Goal: Task Accomplishment & Management: Use online tool/utility

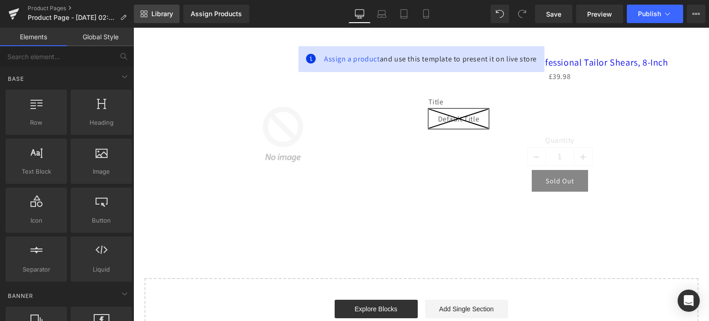
click at [164, 13] on span "Library" at bounding box center [163, 14] width 22 height 8
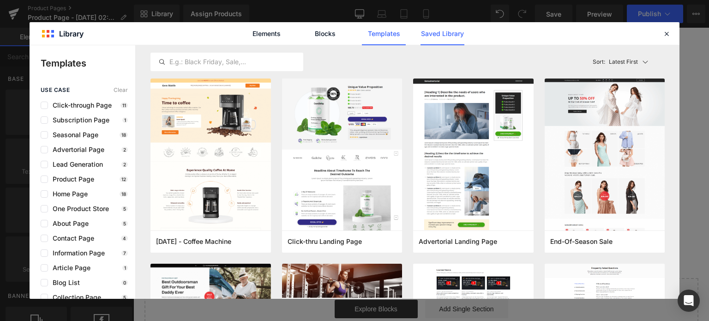
click at [451, 32] on link "Saved Library" at bounding box center [443, 33] width 44 height 23
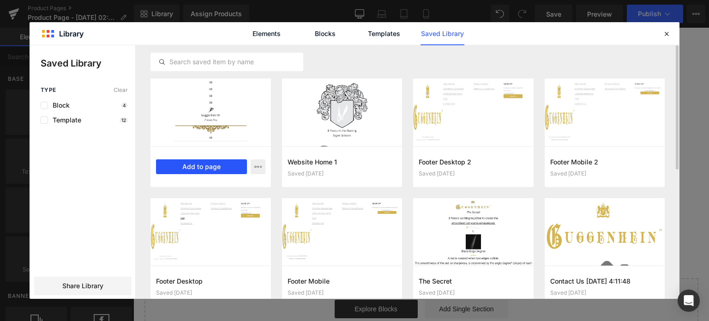
click at [198, 170] on button "Add to page" at bounding box center [201, 166] width 91 height 15
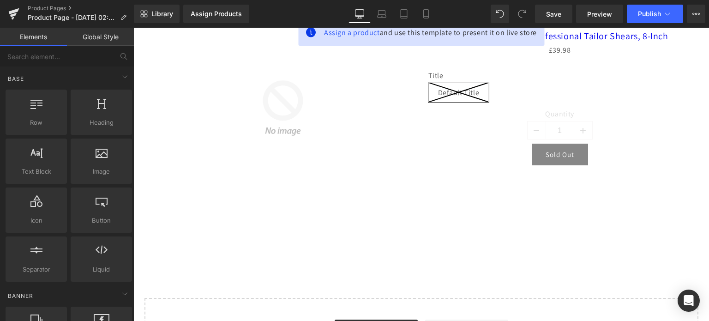
scroll to position [92, 0]
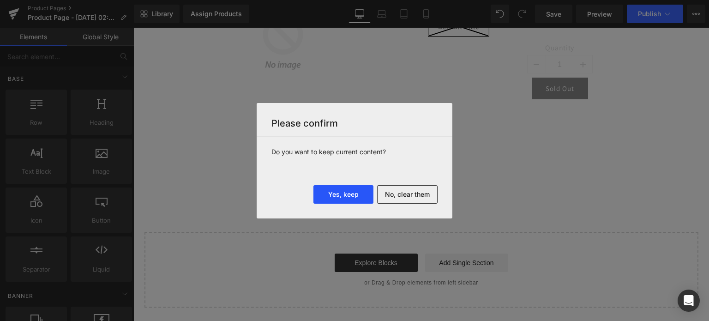
click at [347, 198] on button "Yes, keep" at bounding box center [344, 194] width 60 height 18
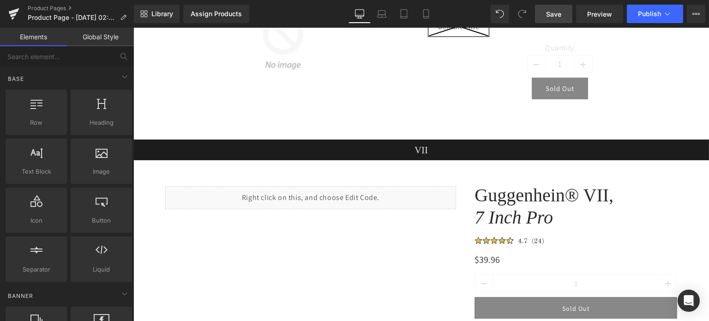
click at [558, 12] on span "Save" at bounding box center [553, 14] width 15 height 10
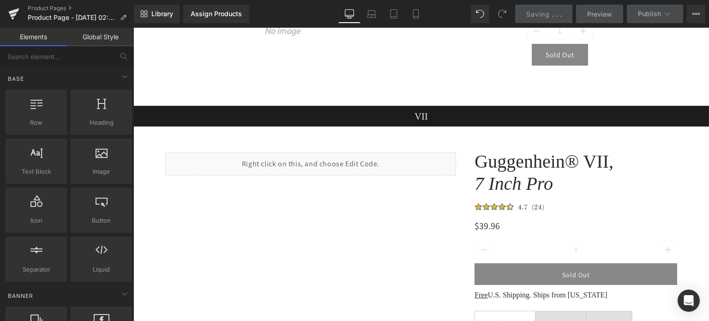
scroll to position [0, 0]
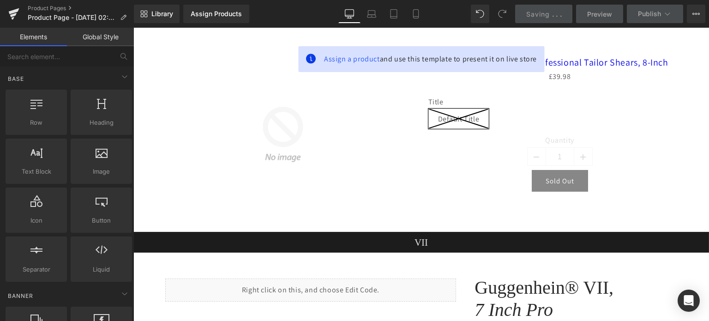
click at [549, 12] on span "Saving" at bounding box center [539, 14] width 24 height 8
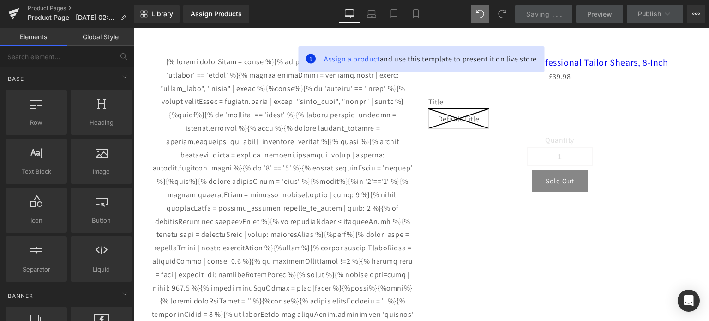
click at [498, 17] on span at bounding box center [502, 14] width 18 height 18
click at [500, 16] on icon at bounding box center [501, 13] width 7 height 7
click at [534, 8] on link "Saving . . ." at bounding box center [544, 14] width 58 height 18
click at [50, 7] on link "Product Pages" at bounding box center [81, 8] width 106 height 7
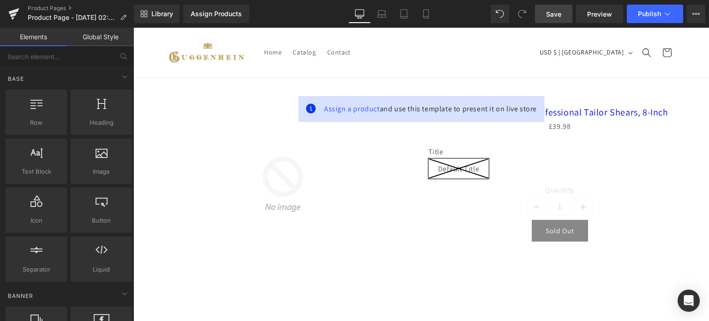
click at [561, 12] on span "Save" at bounding box center [553, 14] width 15 height 10
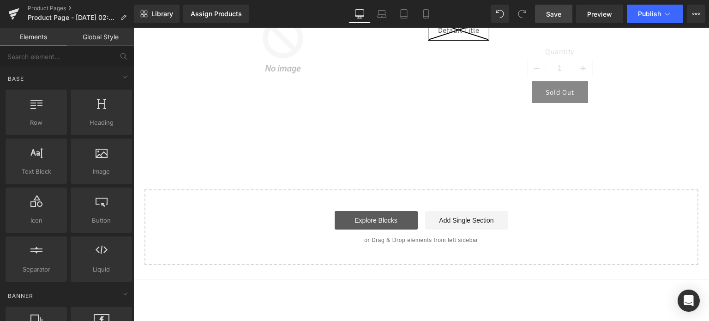
click at [387, 220] on link "Explore Blocks" at bounding box center [376, 220] width 83 height 18
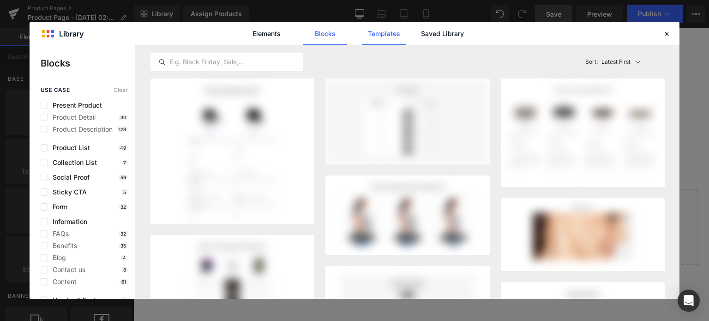
click at [375, 35] on link "Templates" at bounding box center [384, 33] width 44 height 23
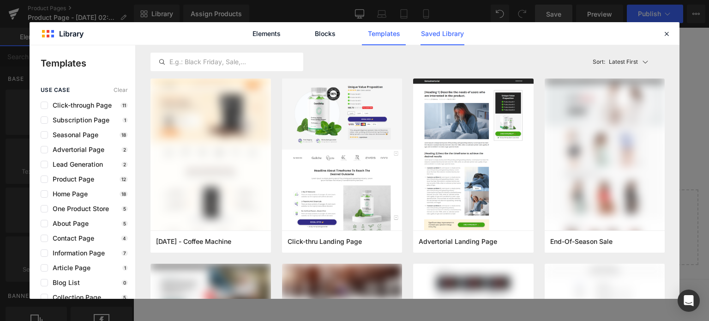
click at [443, 36] on link "Saved Library" at bounding box center [443, 33] width 44 height 23
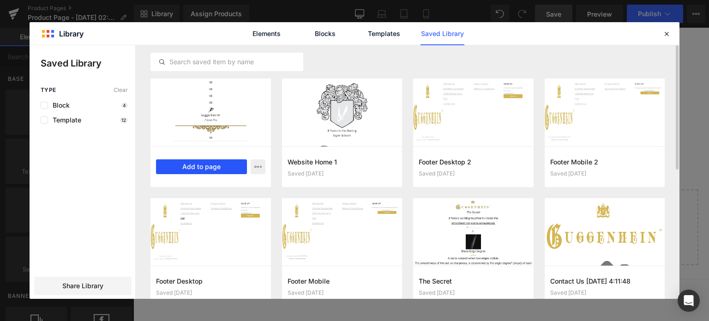
click at [207, 168] on button "Add to page" at bounding box center [201, 166] width 91 height 15
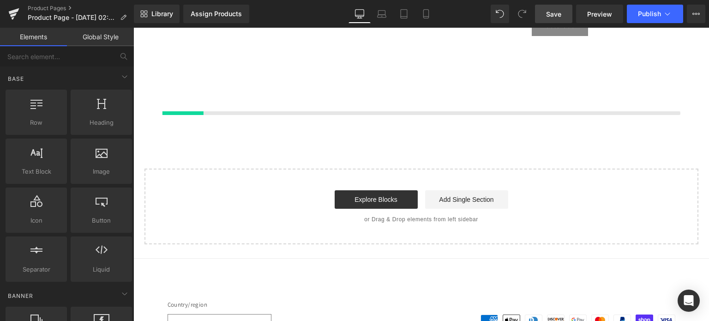
scroll to position [208, 0]
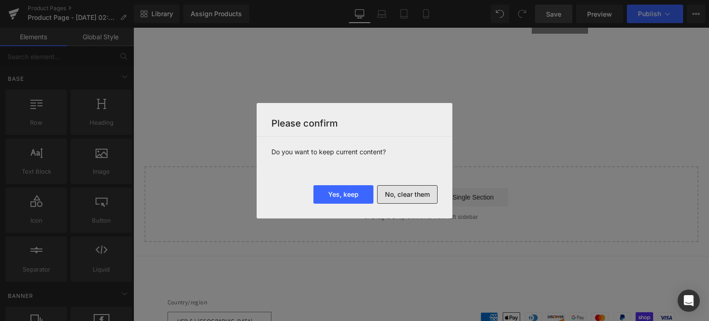
click at [415, 191] on button "No, clear them" at bounding box center [407, 194] width 61 height 18
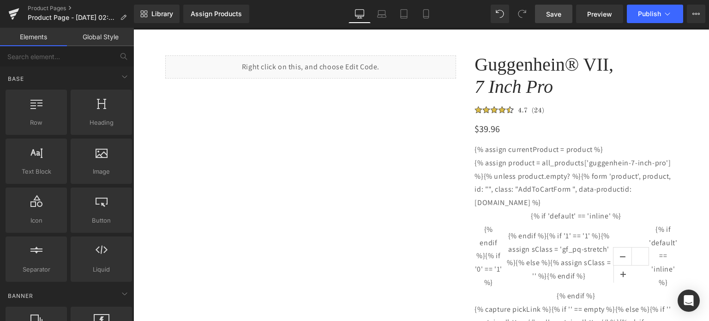
scroll to position [0, 0]
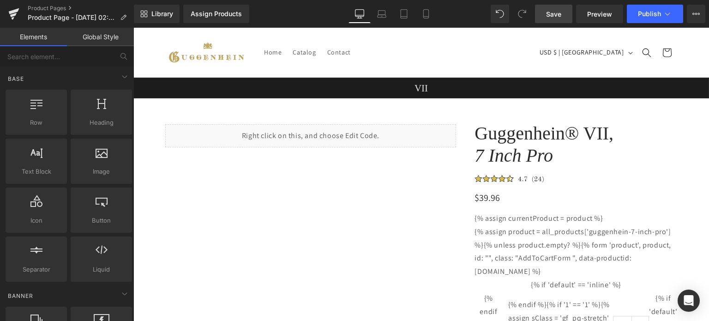
click at [557, 12] on span "Save" at bounding box center [553, 14] width 15 height 10
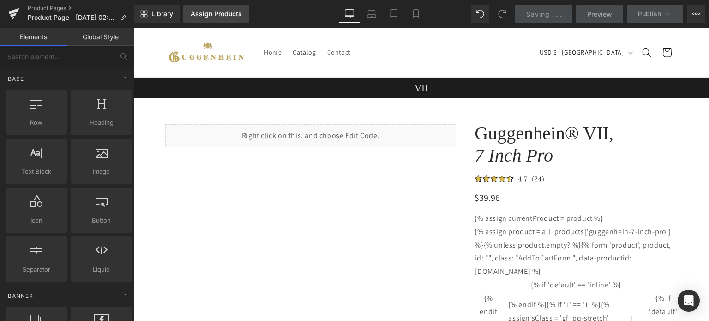
click at [225, 12] on div "Assign Products" at bounding box center [216, 13] width 51 height 7
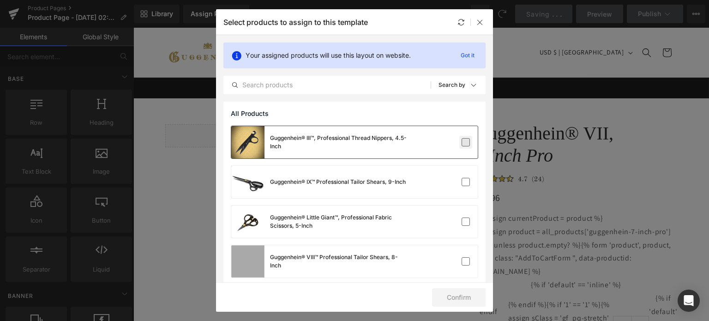
click at [462, 141] on label at bounding box center [466, 142] width 8 height 8
click at [466, 142] on input "checkbox" at bounding box center [466, 142] width 0 height 0
click at [456, 299] on button "Confirm" at bounding box center [459, 297] width 54 height 18
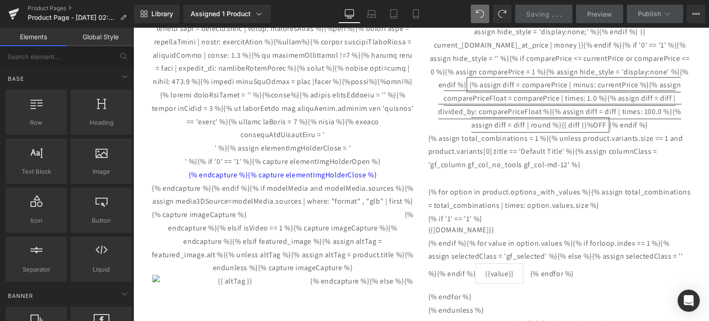
scroll to position [301, 0]
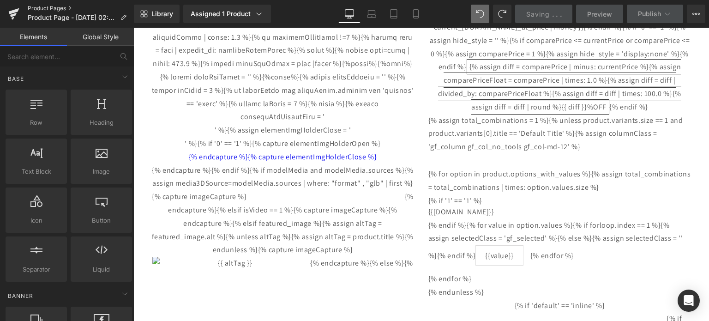
click at [58, 8] on link "Product Pages" at bounding box center [81, 8] width 106 height 7
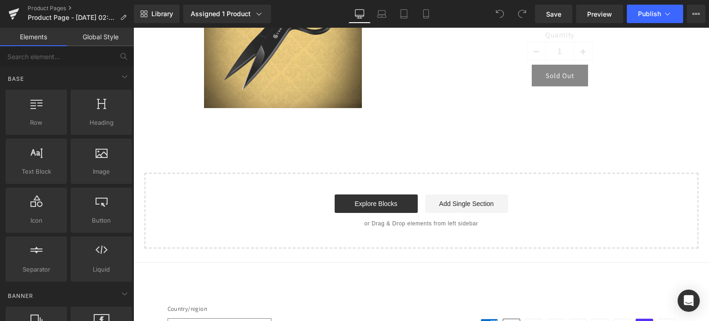
scroll to position [185, 0]
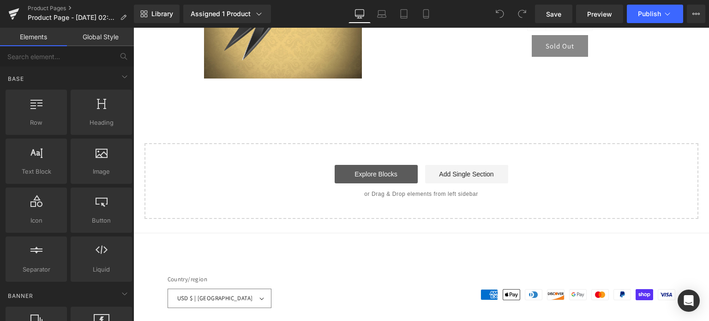
click at [392, 178] on link "Explore Blocks" at bounding box center [376, 174] width 83 height 18
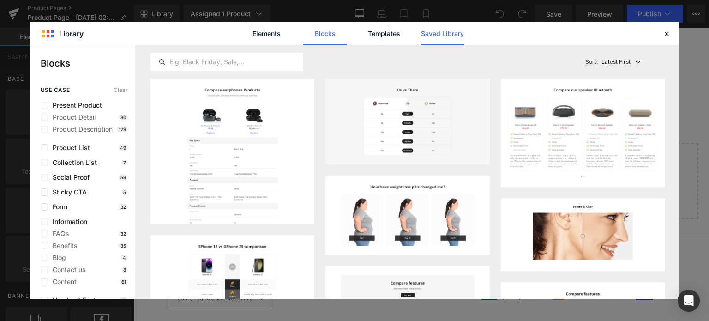
click at [440, 32] on link "Saved Library" at bounding box center [443, 33] width 44 height 23
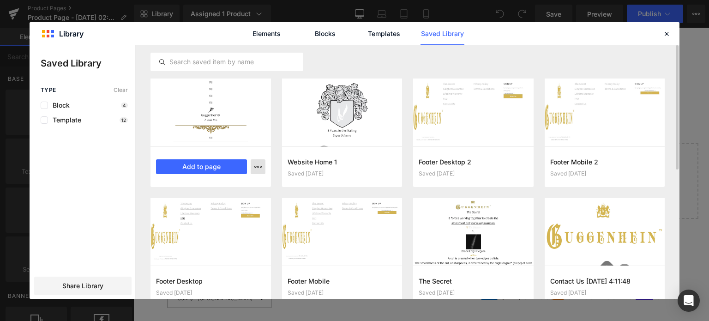
click at [262, 164] on button "button" at bounding box center [258, 166] width 15 height 15
click at [259, 165] on div at bounding box center [355, 172] width 650 height 254
click at [189, 166] on button "Add to page" at bounding box center [201, 166] width 91 height 15
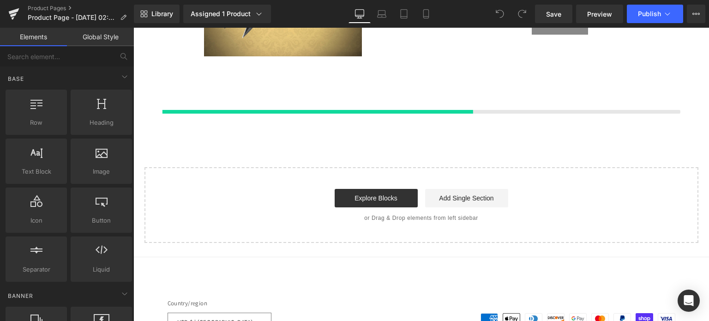
scroll to position [208, 0]
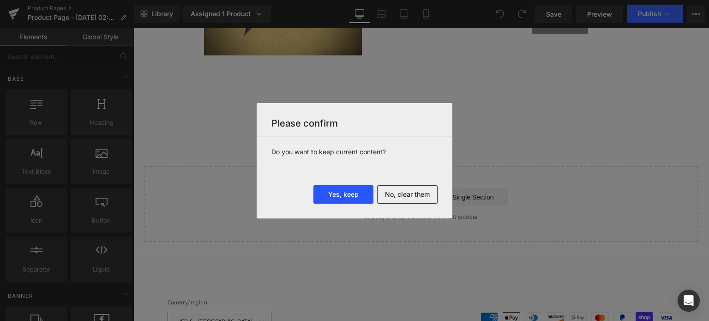
click at [350, 190] on button "Yes, keep" at bounding box center [344, 194] width 60 height 18
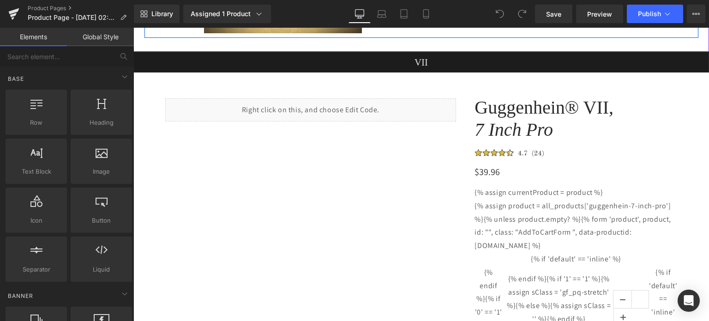
scroll to position [231, 0]
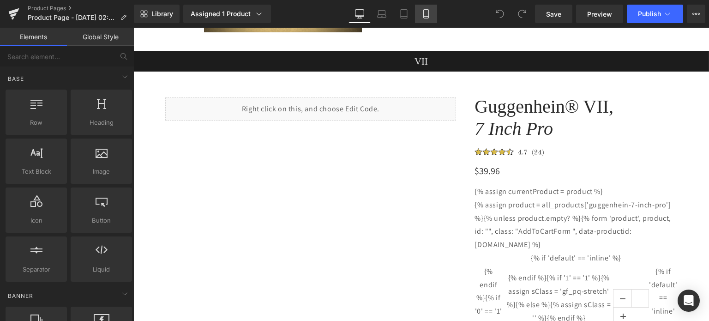
click at [426, 17] on icon at bounding box center [426, 17] width 5 height 0
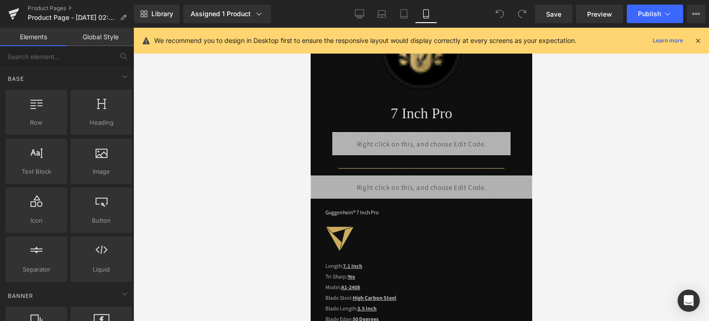
scroll to position [785, 0]
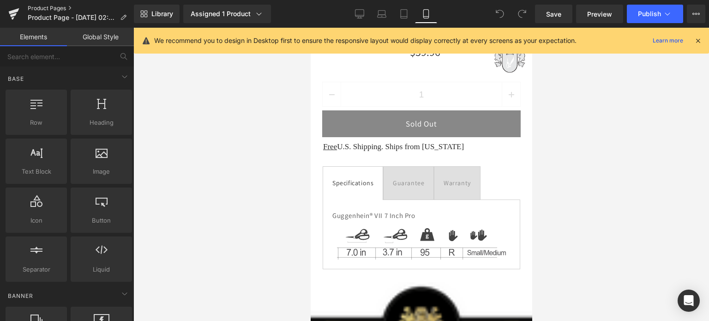
click at [51, 7] on link "Product Pages" at bounding box center [81, 8] width 106 height 7
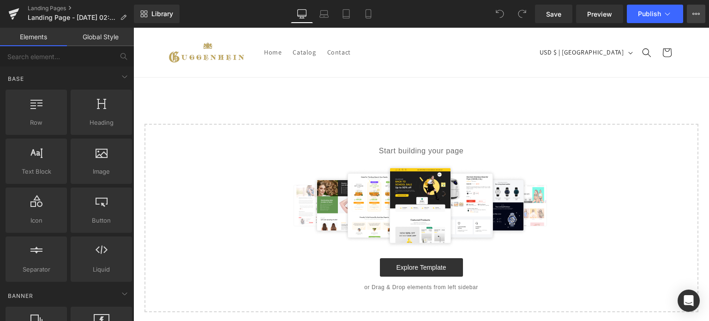
click at [696, 12] on icon at bounding box center [696, 13] width 7 height 7
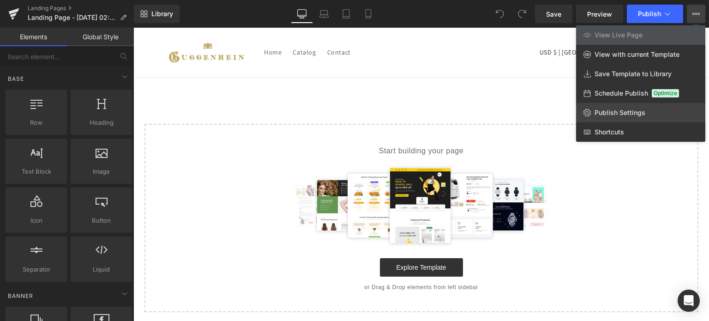
click at [617, 116] on span "Publish Settings" at bounding box center [620, 113] width 51 height 8
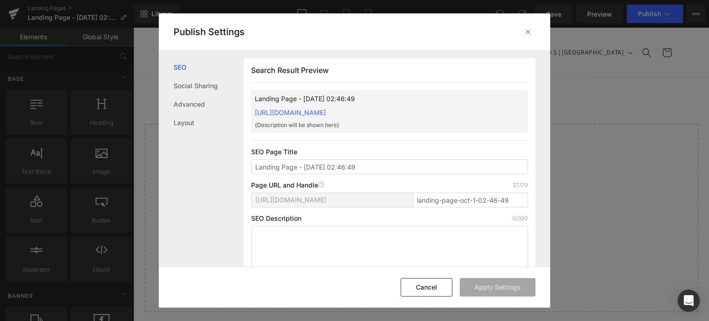
scroll to position [0, 0]
click at [190, 83] on link "Social Sharing" at bounding box center [209, 86] width 70 height 18
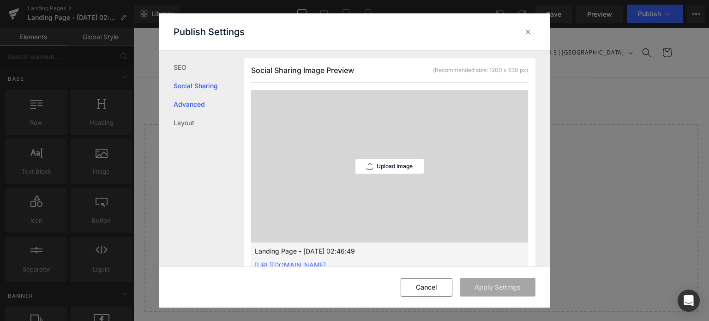
click at [188, 104] on link "Advanced" at bounding box center [209, 104] width 70 height 18
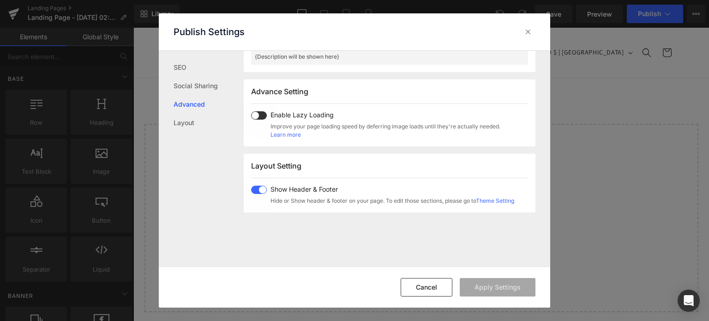
scroll to position [476, 0]
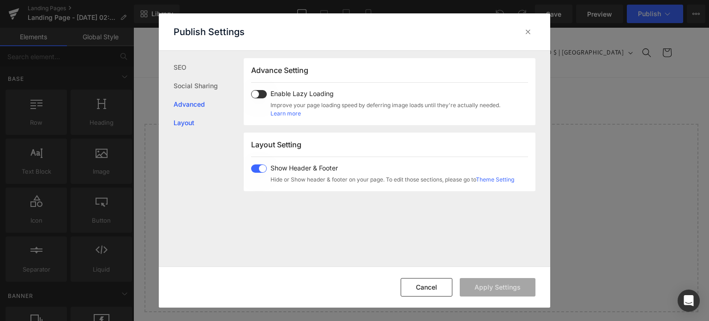
click at [188, 122] on link "Layout" at bounding box center [209, 123] width 70 height 18
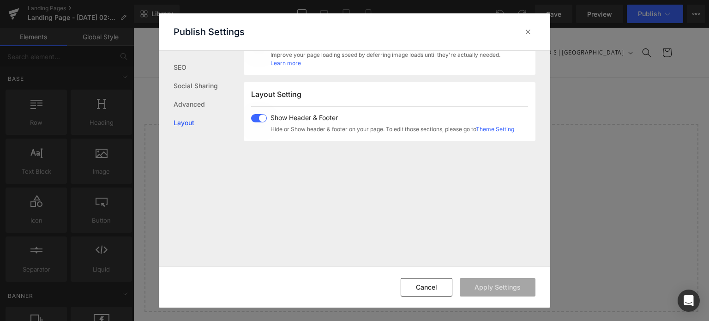
scroll to position [550, 0]
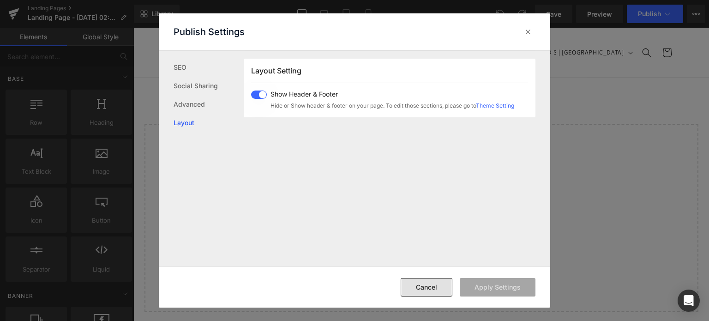
click at [435, 289] on button "Cancel" at bounding box center [427, 287] width 52 height 18
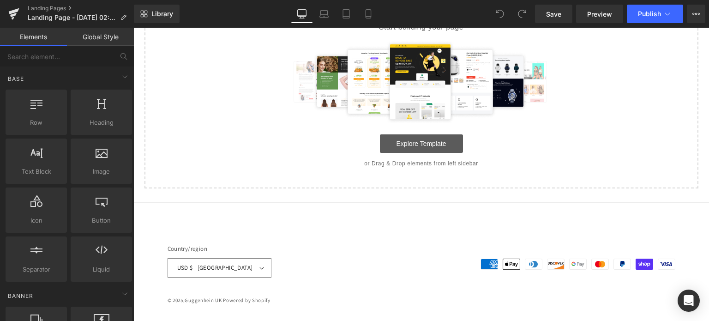
scroll to position [31, 0]
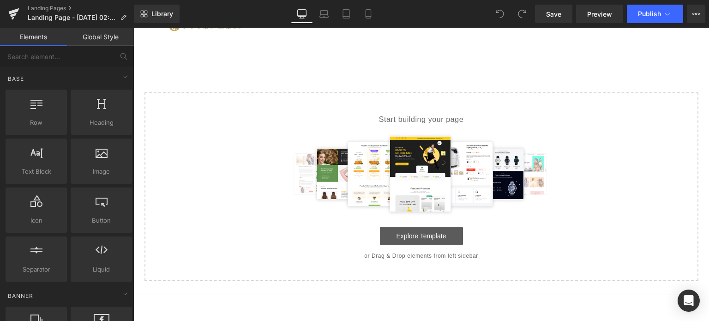
click at [416, 234] on link "Explore Template" at bounding box center [421, 236] width 83 height 18
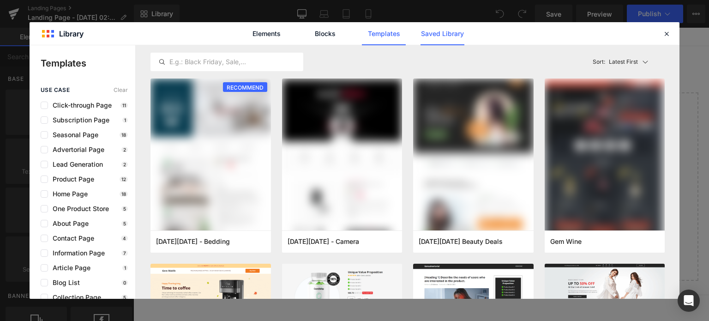
click at [442, 36] on link "Saved Library" at bounding box center [443, 33] width 44 height 23
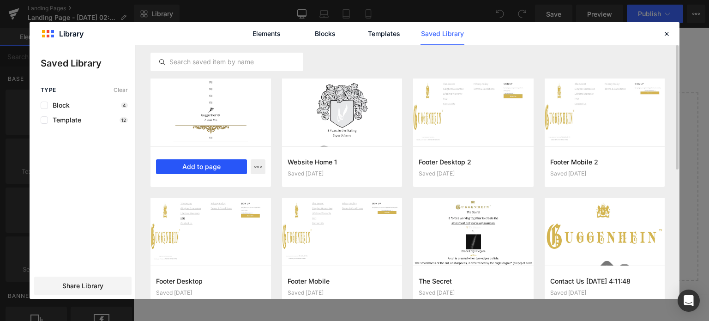
click at [215, 166] on button "Add to page" at bounding box center [201, 166] width 91 height 15
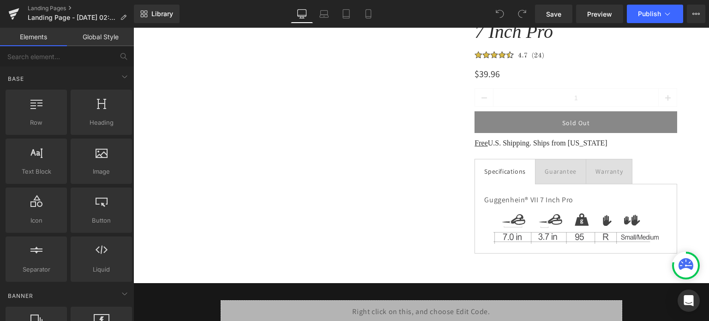
scroll to position [0, 0]
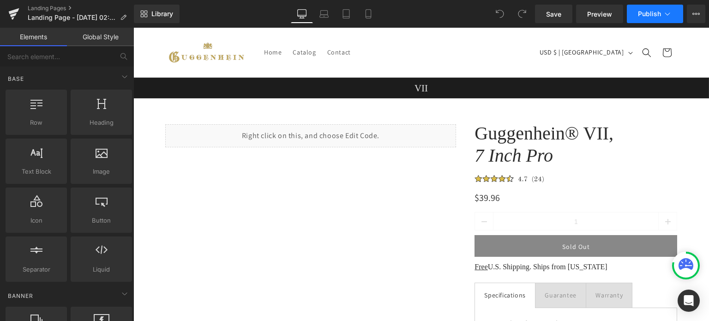
click at [663, 15] on icon at bounding box center [667, 13] width 9 height 9
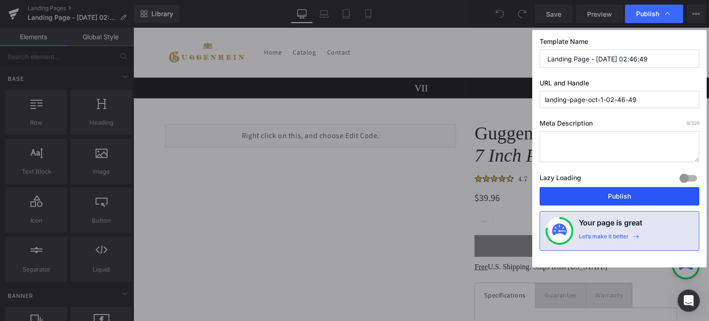
click at [617, 196] on button "Publish" at bounding box center [620, 196] width 160 height 18
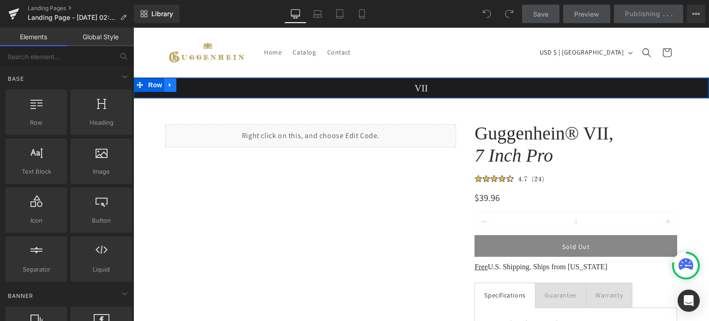
click at [167, 85] on icon at bounding box center [170, 85] width 6 height 7
click at [167, 85] on icon at bounding box center [170, 85] width 6 height 6
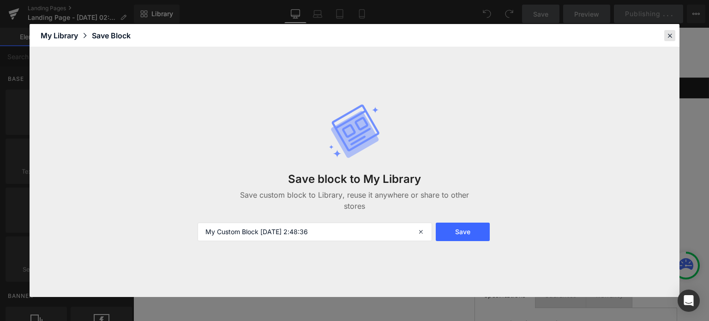
click at [670, 34] on icon at bounding box center [670, 35] width 8 height 8
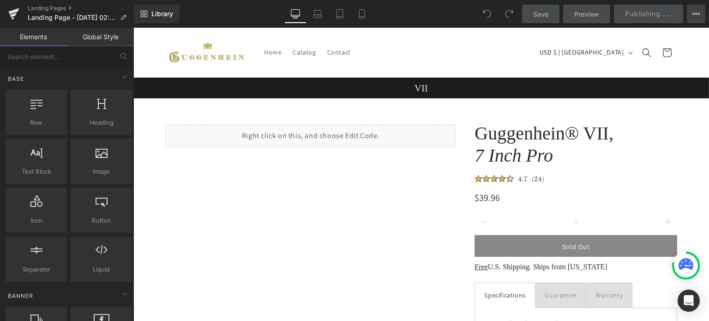
click at [693, 14] on icon at bounding box center [694, 14] width 2 height 2
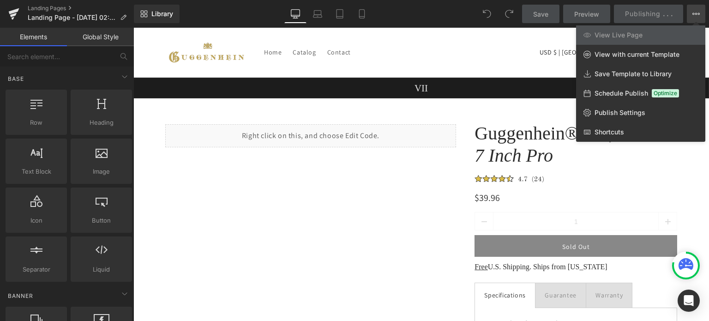
click at [697, 13] on icon at bounding box center [696, 13] width 7 height 7
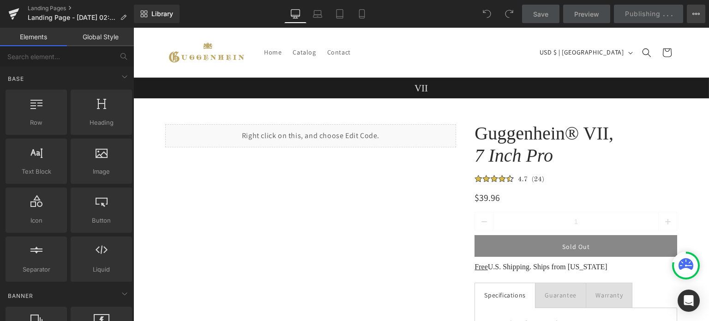
click at [694, 13] on icon at bounding box center [694, 14] width 2 height 2
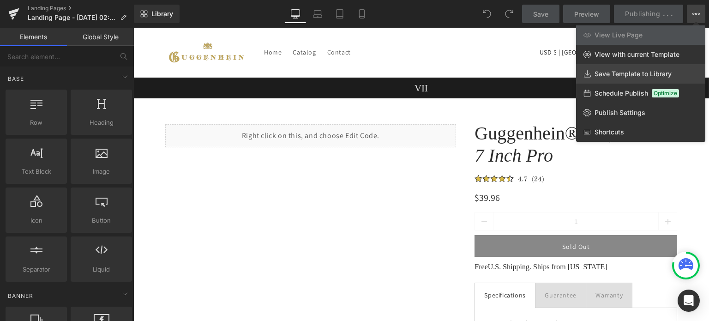
click at [620, 72] on span "Save Template to Library" at bounding box center [633, 74] width 77 height 8
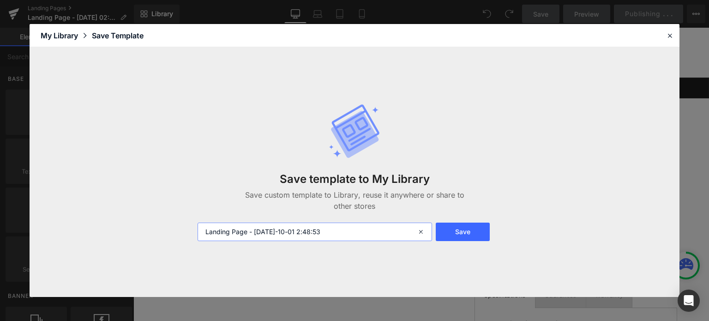
drag, startPoint x: 393, startPoint y: 231, endPoint x: 182, endPoint y: 239, distance: 210.8
click at [182, 239] on div "Save template to My Library Save custom template to Library, reuse it anywhere …" at bounding box center [355, 172] width 650 height 250
type input "7 Inch Pro 1"
click at [470, 230] on button "Save" at bounding box center [463, 232] width 54 height 18
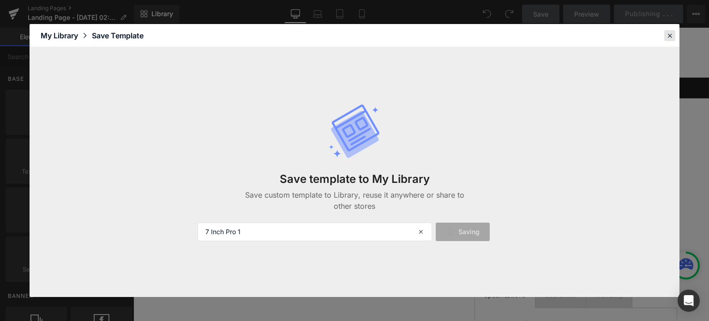
click at [670, 36] on icon at bounding box center [670, 35] width 8 height 8
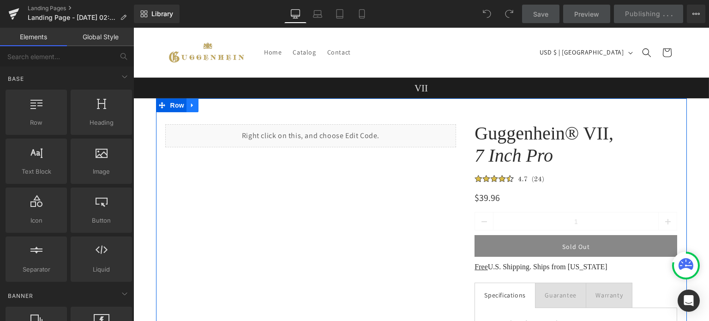
click at [192, 109] on link at bounding box center [193, 105] width 12 height 14
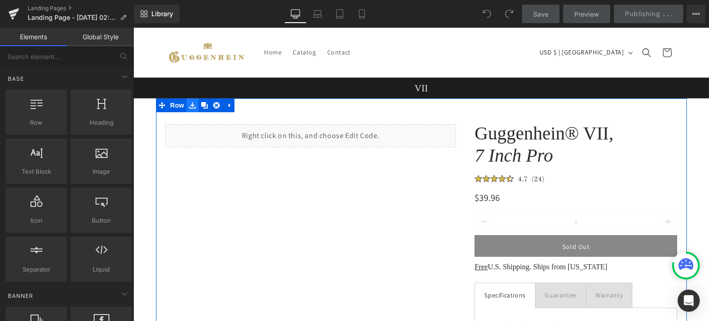
click at [189, 105] on icon at bounding box center [192, 105] width 6 height 6
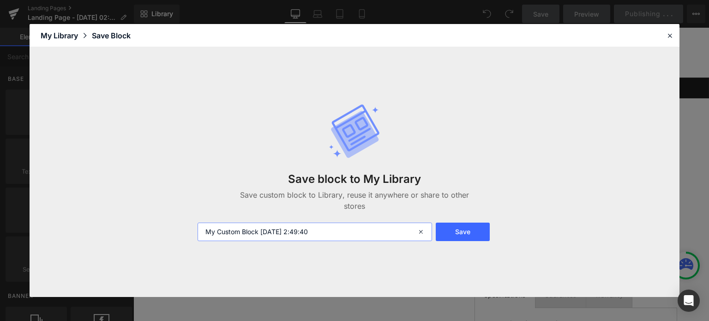
drag, startPoint x: 349, startPoint y: 232, endPoint x: 198, endPoint y: 235, distance: 151.1
click at [198, 235] on input "My Custom Block 2025-10-01 2:49:40" at bounding box center [315, 232] width 235 height 18
type input "7 Inch Pro D Checkout"
click at [470, 233] on button "Save" at bounding box center [463, 232] width 54 height 18
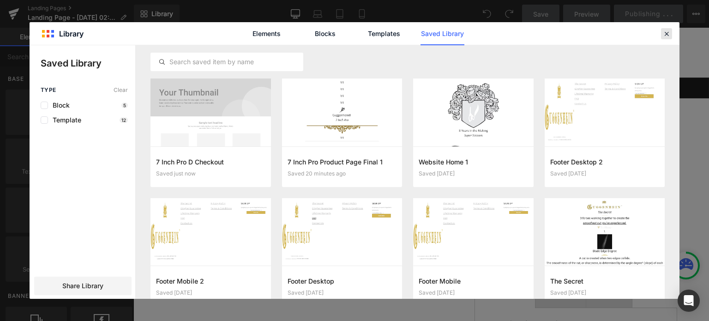
click at [667, 32] on icon at bounding box center [667, 34] width 8 height 8
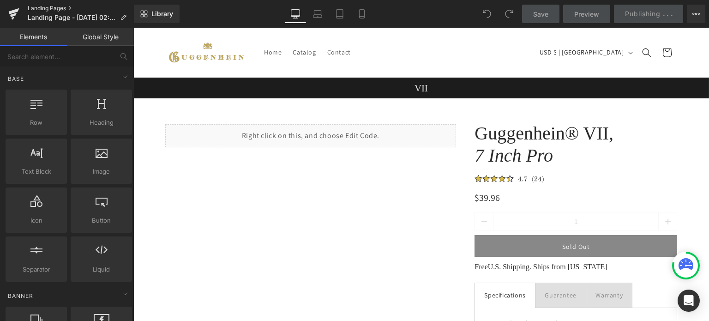
click at [50, 8] on link "Landing Pages" at bounding box center [81, 8] width 106 height 7
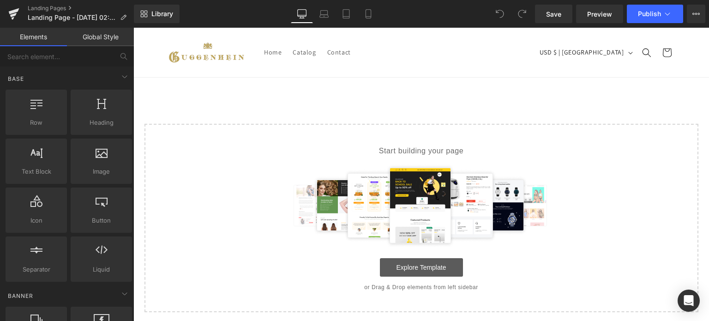
click at [413, 263] on link "Explore Template" at bounding box center [421, 267] width 83 height 18
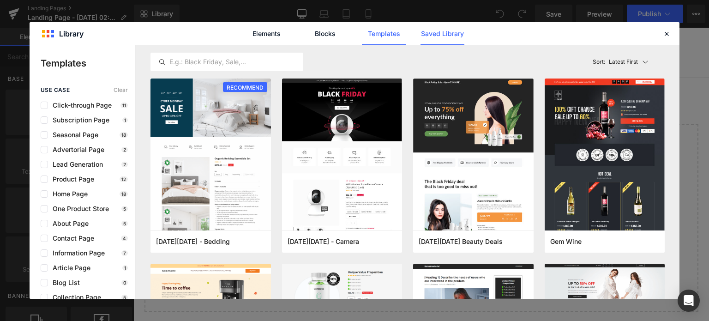
click at [440, 36] on link "Saved Library" at bounding box center [443, 33] width 44 height 23
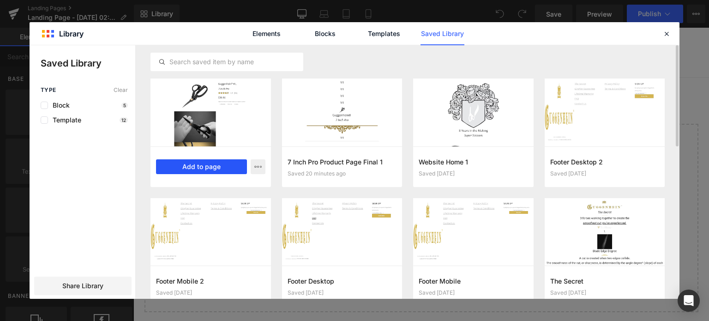
click at [215, 167] on button "Add to page" at bounding box center [201, 166] width 91 height 15
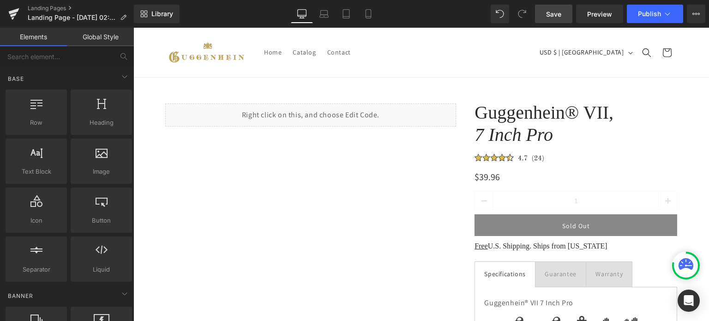
click at [562, 15] on span "Save" at bounding box center [553, 14] width 15 height 10
click at [597, 17] on span "Preview" at bounding box center [600, 14] width 25 height 10
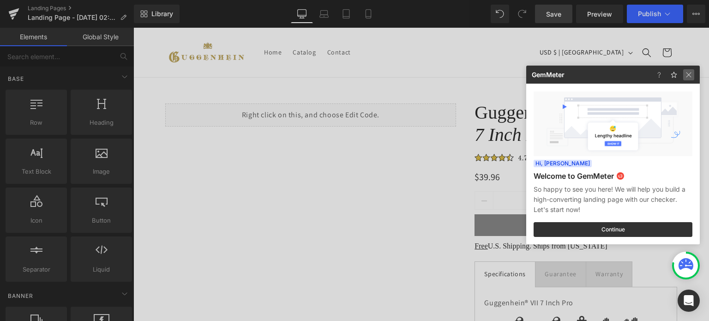
drag, startPoint x: 690, startPoint y: 75, endPoint x: 473, endPoint y: 27, distance: 222.0
click at [690, 75] on img at bounding box center [689, 74] width 11 height 11
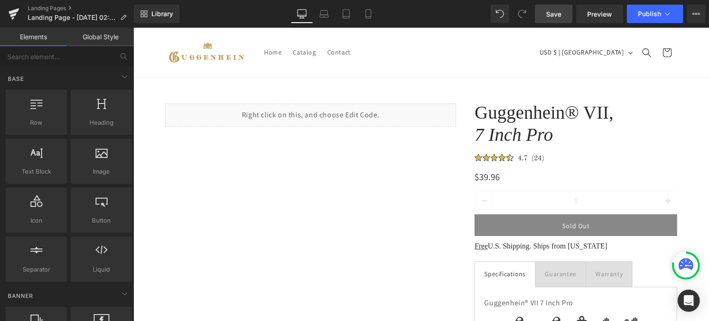
click at [561, 15] on span "Save" at bounding box center [553, 14] width 15 height 10
click at [51, 9] on link "Landing Pages" at bounding box center [81, 8] width 106 height 7
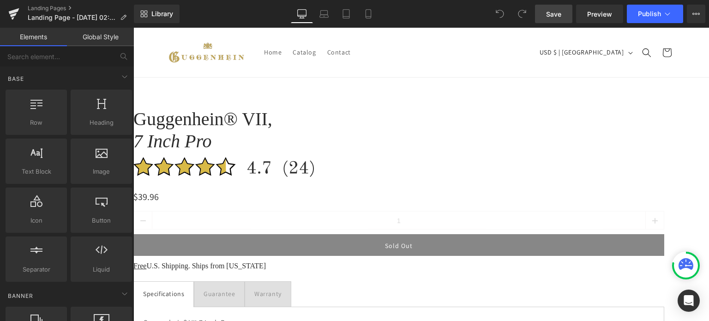
click at [560, 11] on span "Save" at bounding box center [553, 14] width 15 height 10
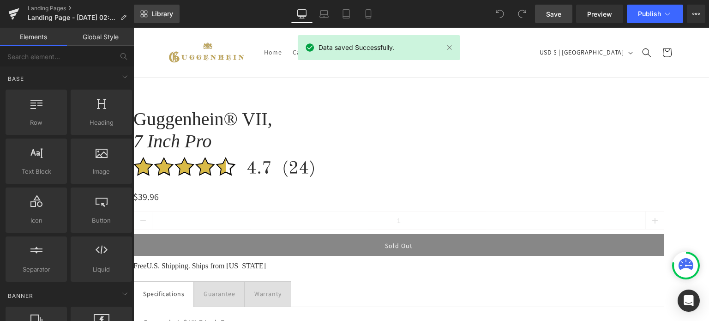
click at [160, 13] on span "Library" at bounding box center [163, 14] width 22 height 8
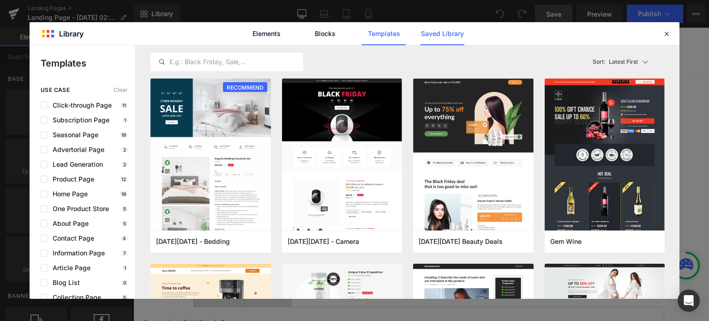
click at [445, 32] on link "Saved Library" at bounding box center [443, 33] width 44 height 23
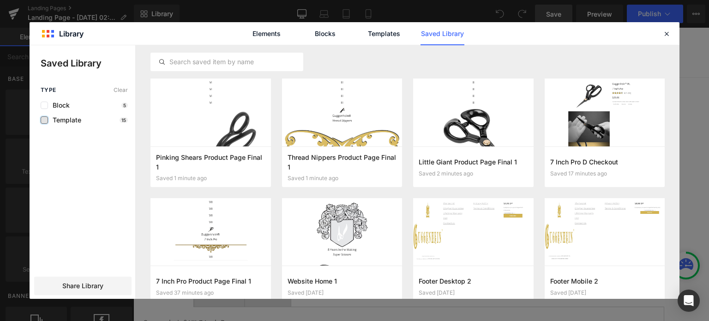
click at [43, 121] on label at bounding box center [44, 119] width 7 height 7
click at [44, 120] on input "checkbox" at bounding box center [44, 120] width 0 height 0
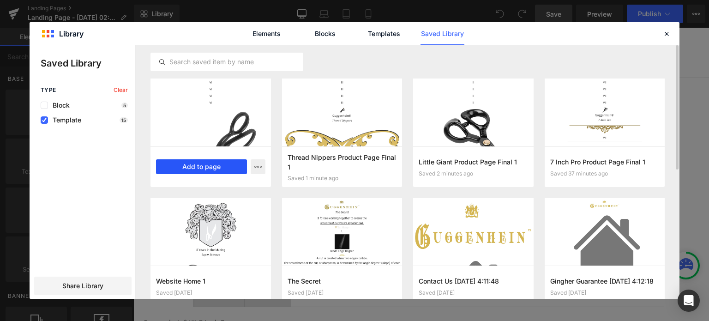
click at [207, 168] on button "Add to page" at bounding box center [201, 166] width 91 height 15
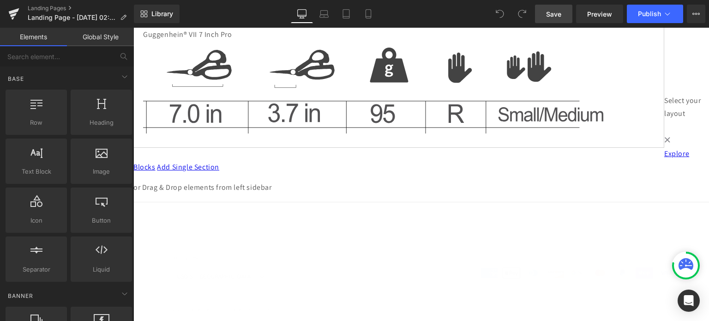
scroll to position [311, 0]
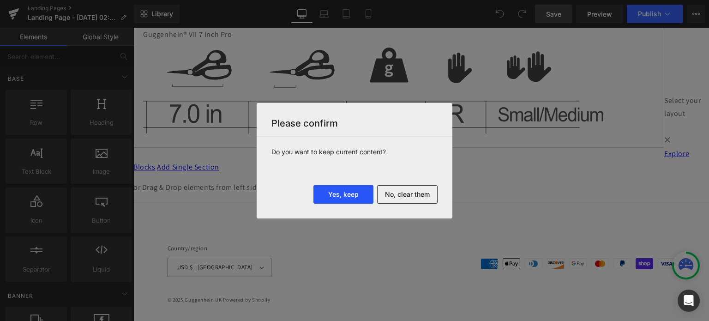
click at [348, 195] on button "Yes, keep" at bounding box center [344, 194] width 60 height 18
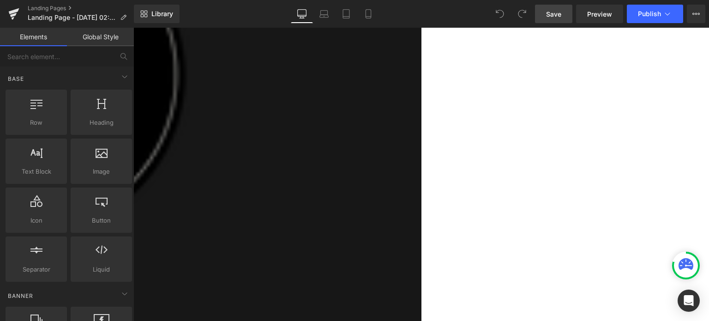
scroll to position [958, 0]
click at [564, 12] on link "Save" at bounding box center [553, 14] width 37 height 18
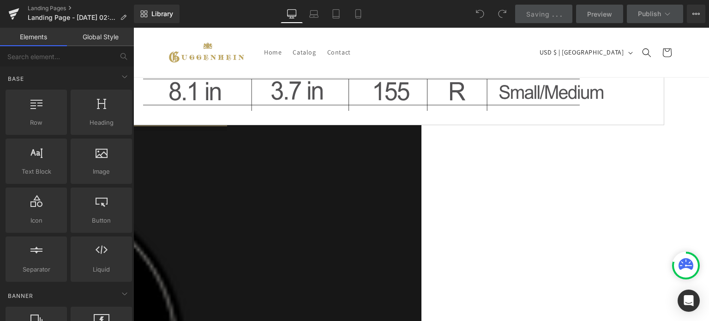
scroll to position [496, 0]
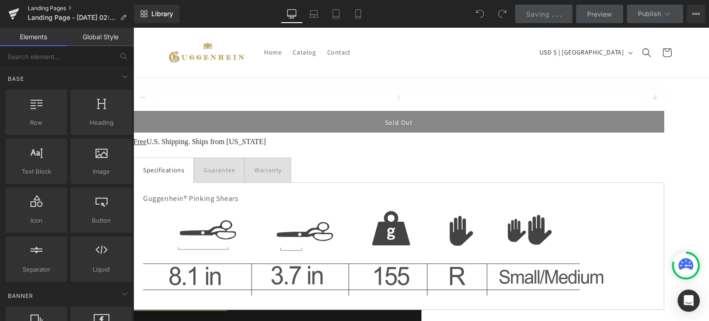
click at [51, 9] on link "Landing Pages" at bounding box center [81, 8] width 106 height 7
